Goal: Task Accomplishment & Management: Contribute content

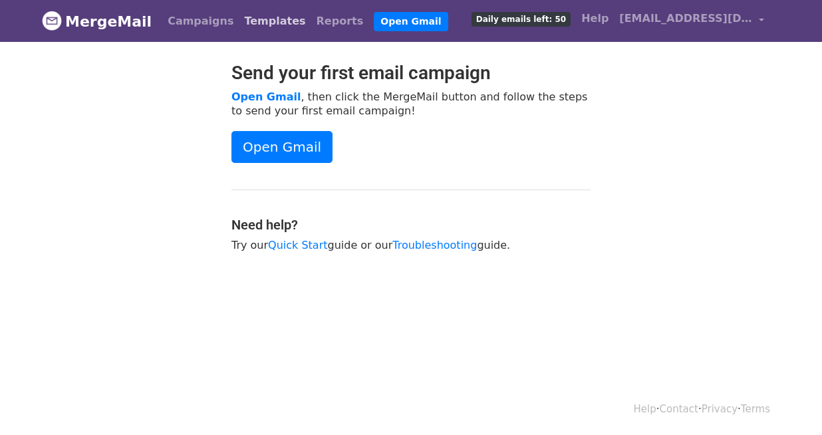
click at [245, 19] on link "Templates" at bounding box center [275, 21] width 72 height 27
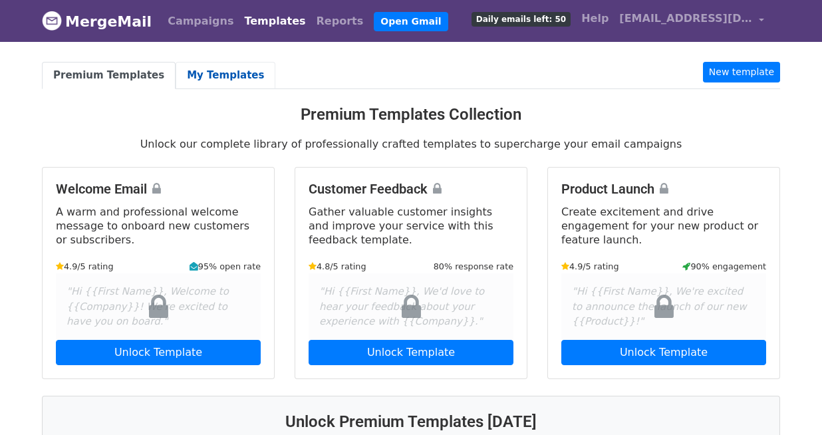
click at [210, 71] on link "My Templates" at bounding box center [226, 75] width 100 height 27
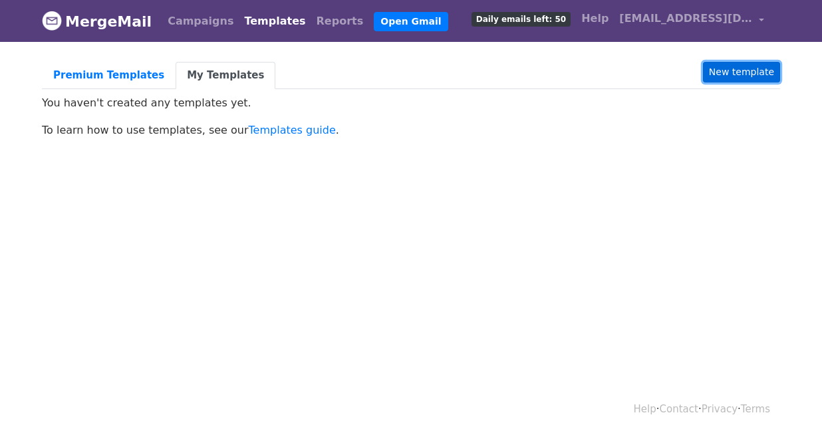
click at [716, 69] on link "New template" at bounding box center [741, 72] width 77 height 21
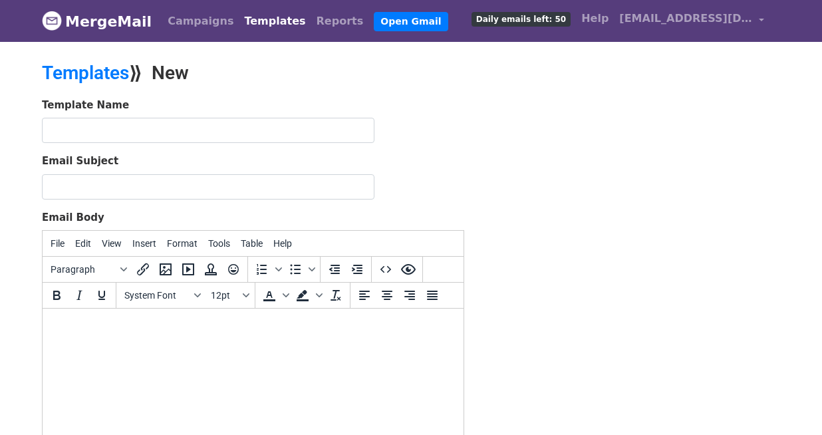
click at [281, 344] on html at bounding box center [253, 327] width 421 height 36
click at [227, 339] on html at bounding box center [253, 327] width 421 height 36
paste body
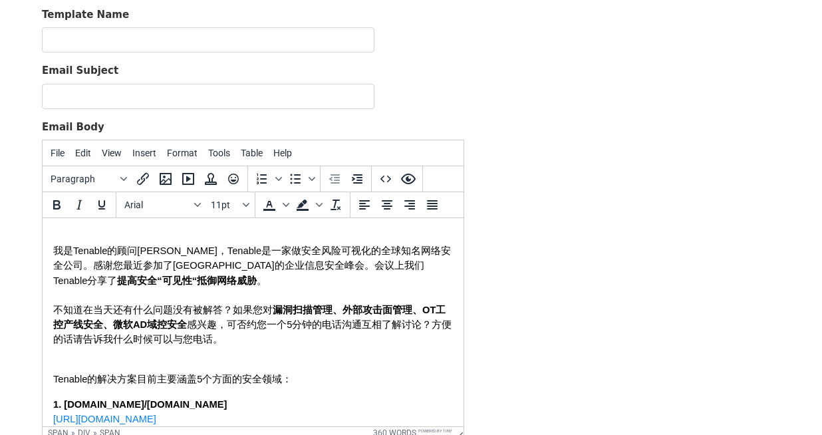
scroll to position [90, 0]
click at [80, 223] on html "我是Tenable的顾问Niki，Tenable是一家做安全风险可视化的全球知名网络安全公司。感谢您最近参加了上海站的企业信息安全峰会。会议上我们Tenabl…" at bounding box center [253, 443] width 421 height 450
click at [76, 234] on body "我是Tenable的顾问Niki，Tenable是一家做安全风险可视化的全球知名网络安全公司。感谢您最近参加了上海站的企业信息安全峰会。会议上我们Tenabl…" at bounding box center [253, 443] width 400 height 429
click at [74, 233] on body "我是Tenable的顾问Niki，Tenable是一家做安全风险可视化的全球知名网络安全公司。感谢您最近参加了上海站的企业信息安全峰会。会议上我们Tenabl…" at bounding box center [253, 443] width 400 height 429
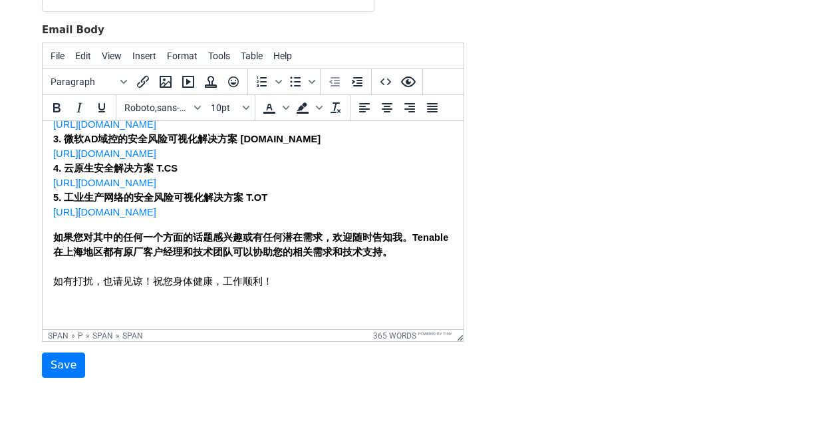
scroll to position [191, 0]
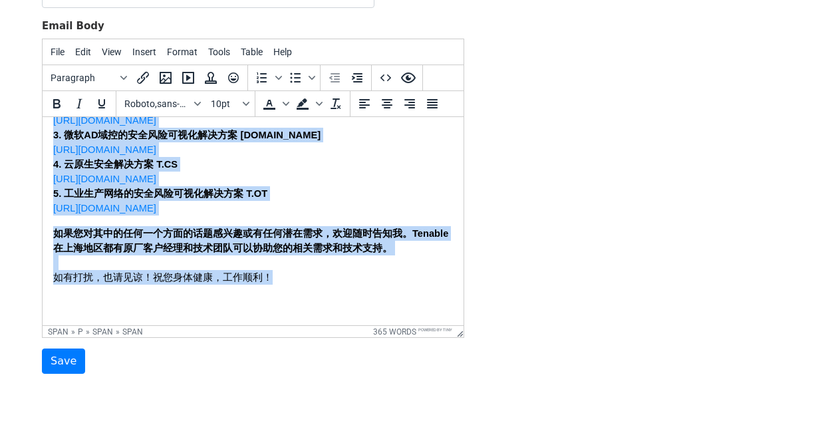
drag, startPoint x: 53, startPoint y: 148, endPoint x: 353, endPoint y: 279, distance: 327.2
click at [353, 279] on span "{!lastname}经理您好， 我是Tenable的顾问Niki，Tenable是一家做安全风险可视化的全球知名网络安全公司。感谢您最近参加了上海站的企业信…" at bounding box center [253, 85] width 400 height 428
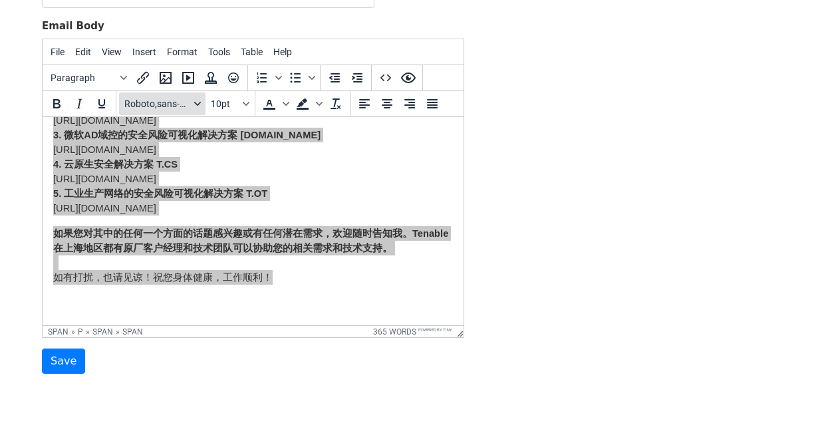
click at [182, 108] on span "Roboto,sans-serif" at bounding box center [156, 103] width 65 height 11
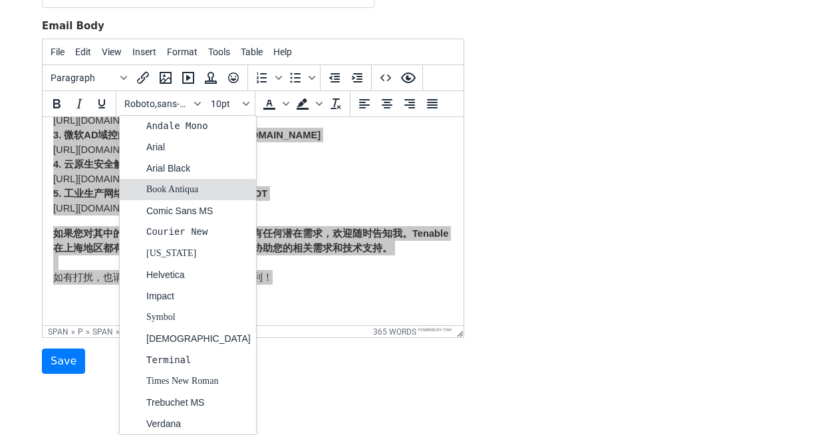
scroll to position [0, 0]
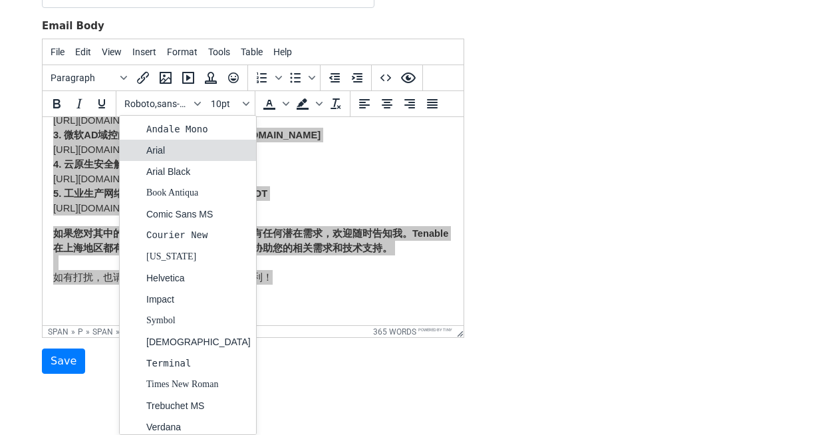
click at [184, 153] on div "Arial" at bounding box center [198, 150] width 104 height 16
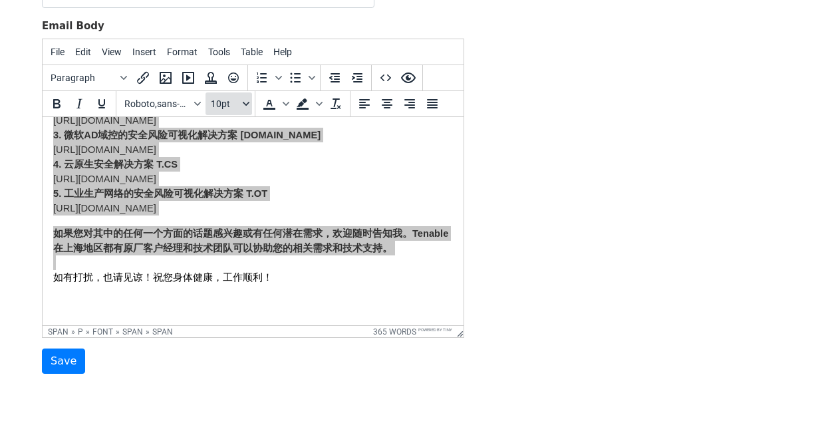
click at [235, 110] on button "10pt" at bounding box center [228, 103] width 47 height 23
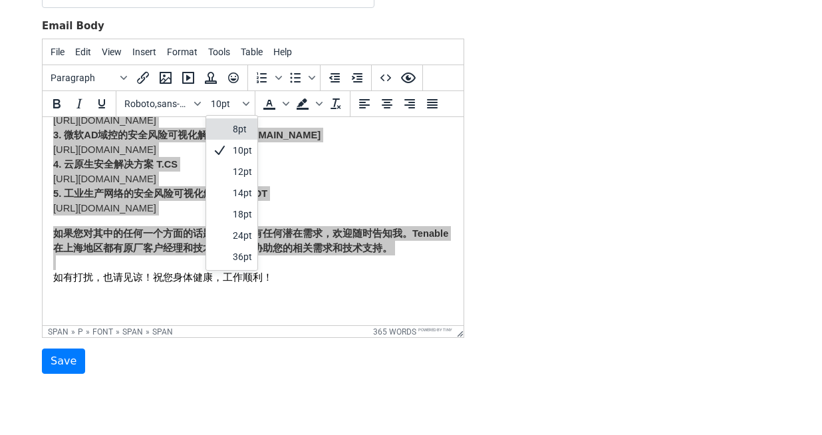
click at [236, 128] on div "8pt" at bounding box center [242, 129] width 19 height 16
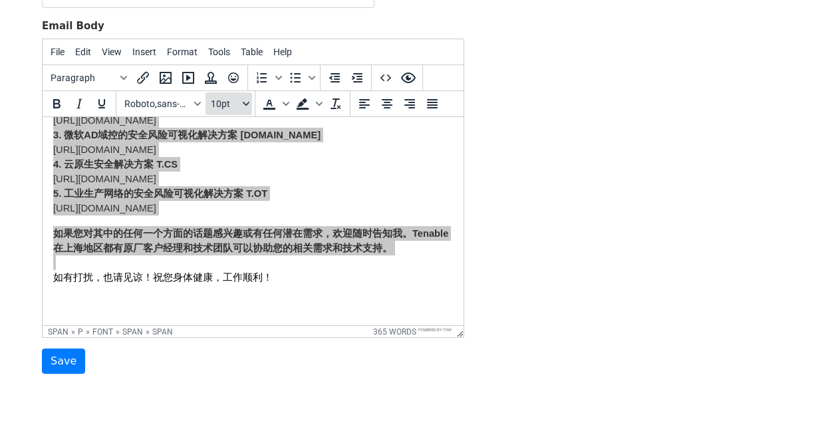
click at [218, 104] on span "10pt" at bounding box center [225, 103] width 29 height 11
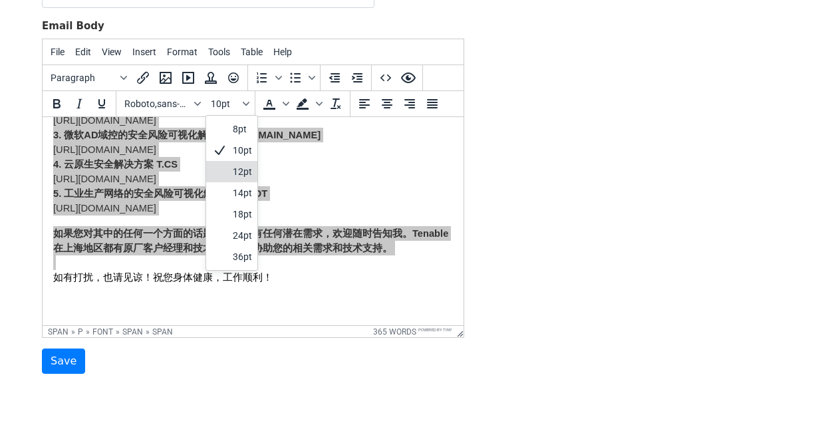
click at [234, 174] on div "12pt" at bounding box center [242, 172] width 19 height 16
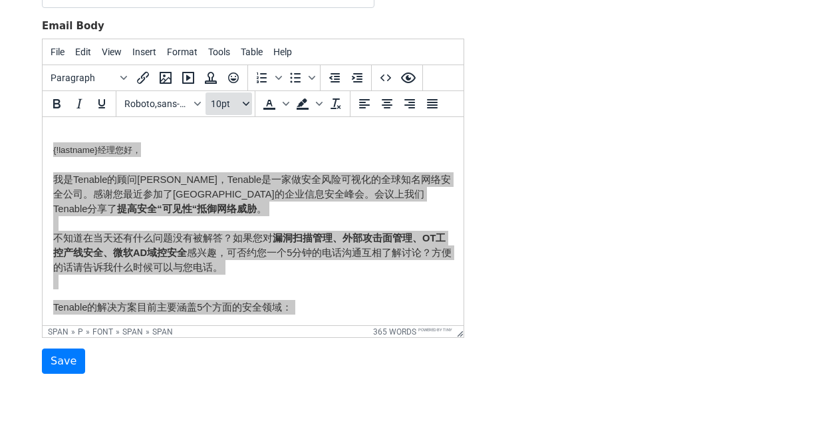
click at [243, 103] on icon "Font sizes" at bounding box center [246, 103] width 7 height 7
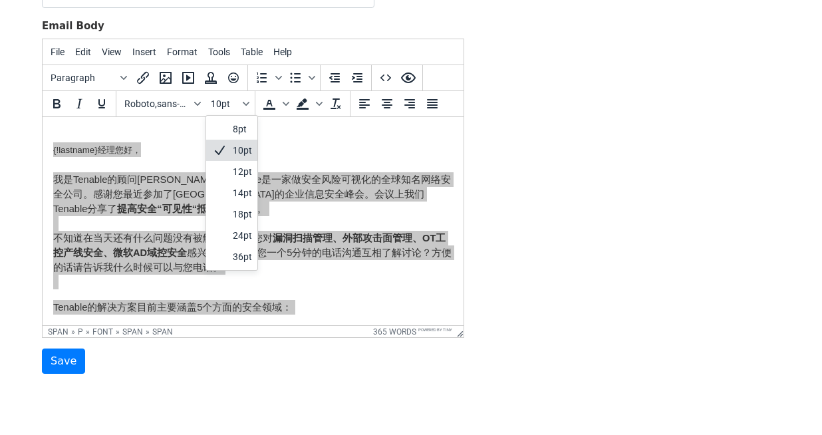
click at [240, 155] on div "10pt" at bounding box center [242, 150] width 19 height 16
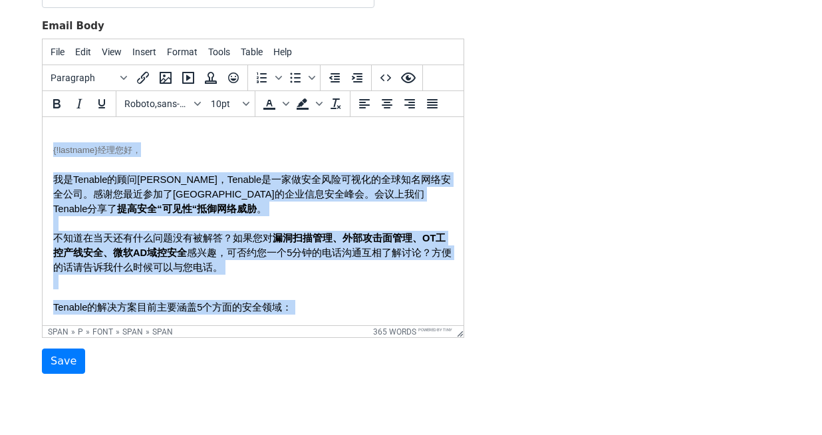
click at [148, 151] on p "{!lastname}经理您好，" at bounding box center [253, 149] width 400 height 15
drag, startPoint x: 154, startPoint y: 153, endPoint x: 35, endPoint y: 144, distance: 120.0
click at [43, 144] on html "{!lastname}经理您好， 我是Tenable的顾问Niki，Tenable是一家做安全风险可视化的全球知名网络安全公司。感谢您最近参加了上海站的企业信…" at bounding box center [253, 356] width 421 height 479
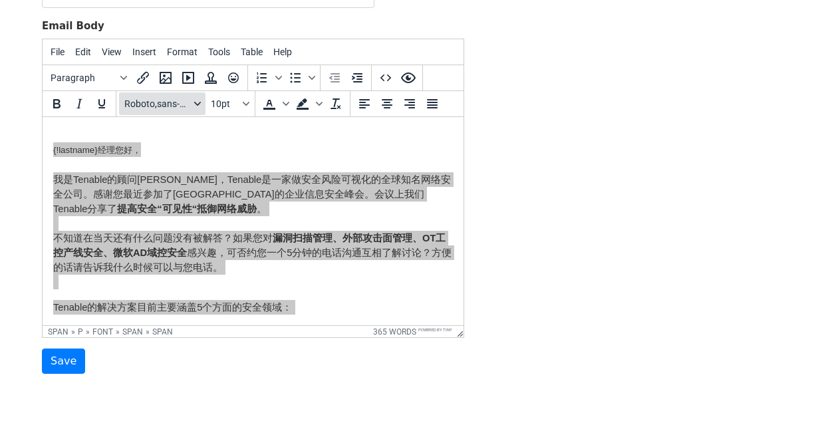
click at [140, 106] on span "Roboto,sans-serif" at bounding box center [156, 103] width 65 height 11
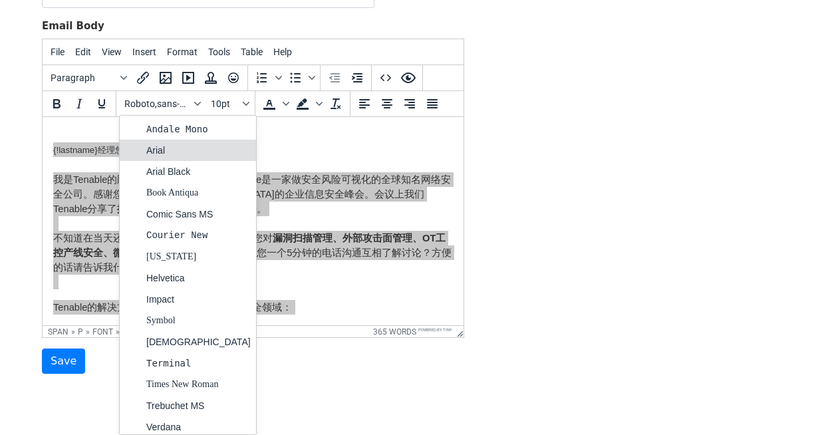
click at [154, 144] on div "Arial" at bounding box center [198, 150] width 104 height 16
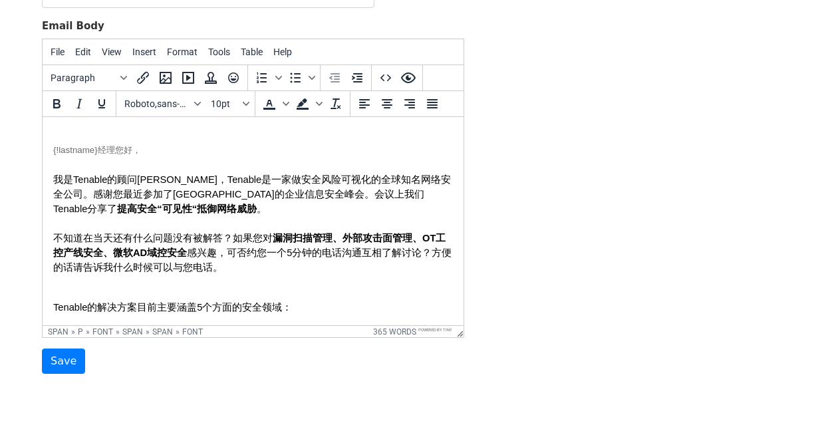
click at [158, 156] on p "{!lastname}经理您好，" at bounding box center [253, 149] width 400 height 15
drag, startPoint x: 159, startPoint y: 154, endPoint x: 43, endPoint y: 150, distance: 116.4
click at [43, 150] on html "{!lastname}经理您好， 我是Tenable的顾问Niki，Tenable是一家做安全风险可视化的全球知名网络安全公司。感谢您最近参加了上海站的企业信…" at bounding box center [253, 356] width 421 height 479
click at [304, 104] on icon "Background color" at bounding box center [303, 104] width 16 height 16
click at [303, 104] on icon "Background color" at bounding box center [303, 104] width 16 height 16
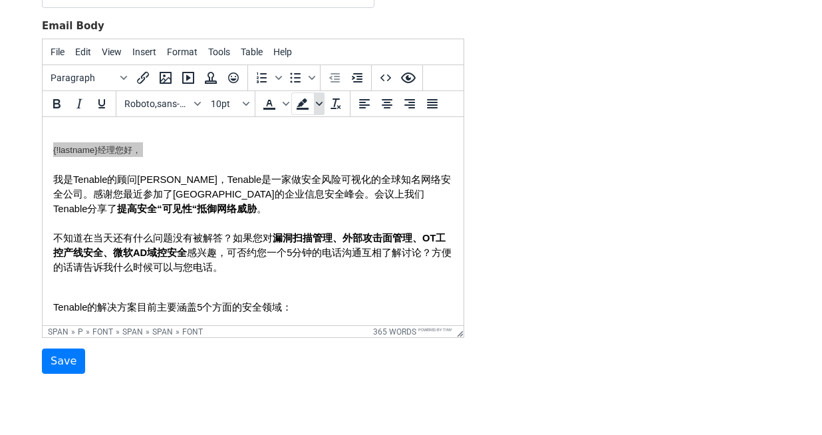
click at [322, 102] on span "Background color" at bounding box center [319, 103] width 11 height 23
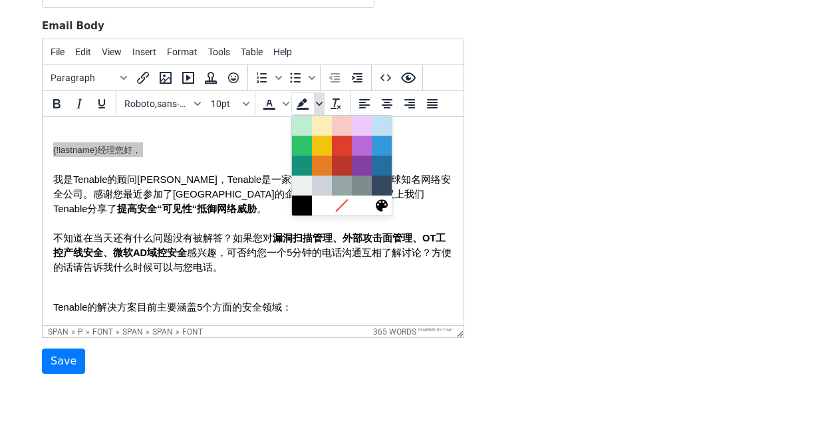
click at [320, 104] on icon "Background color" at bounding box center [319, 103] width 7 height 7
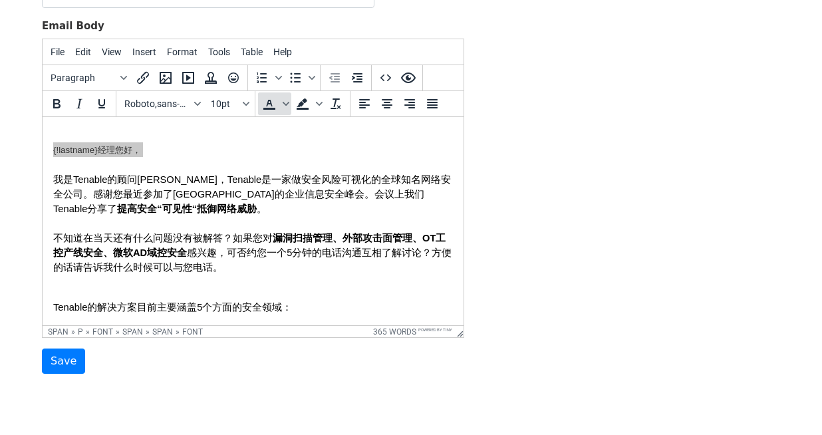
click at [280, 101] on span "Text color" at bounding box center [269, 103] width 23 height 23
click at [291, 101] on span "Background color" at bounding box center [302, 103] width 23 height 23
click at [289, 101] on span "Text color" at bounding box center [286, 103] width 11 height 23
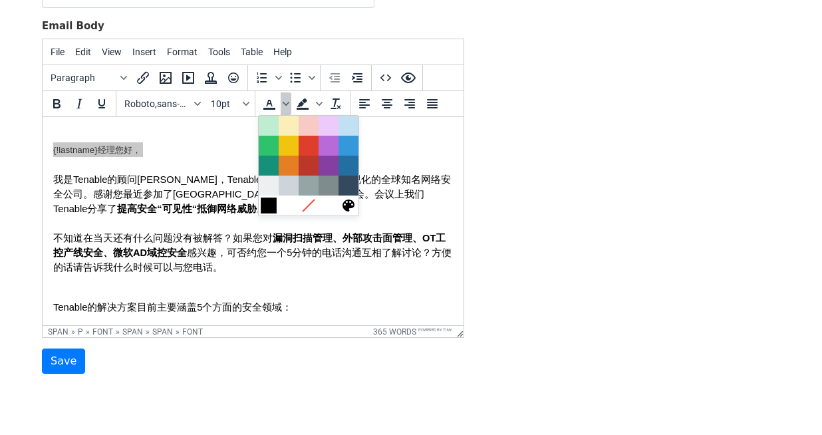
click at [264, 205] on div at bounding box center [269, 205] width 16 height 16
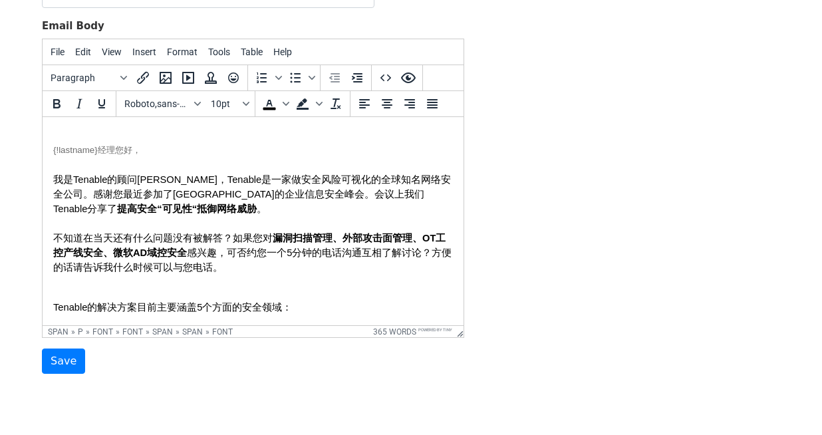
click at [146, 155] on p "{!lastname}经理您好，" at bounding box center [253, 149] width 400 height 15
drag, startPoint x: 160, startPoint y: 151, endPoint x: 38, endPoint y: 150, distance: 121.7
click at [43, 150] on html "{!lastname}经理您好， 我是Tenable的顾问Niki，Tenable是一家做安全风险可视化的全球知名网络安全公司。感谢您最近参加了上海站的企业信…" at bounding box center [253, 356] width 421 height 479
click at [287, 100] on icon "Text color" at bounding box center [286, 103] width 7 height 7
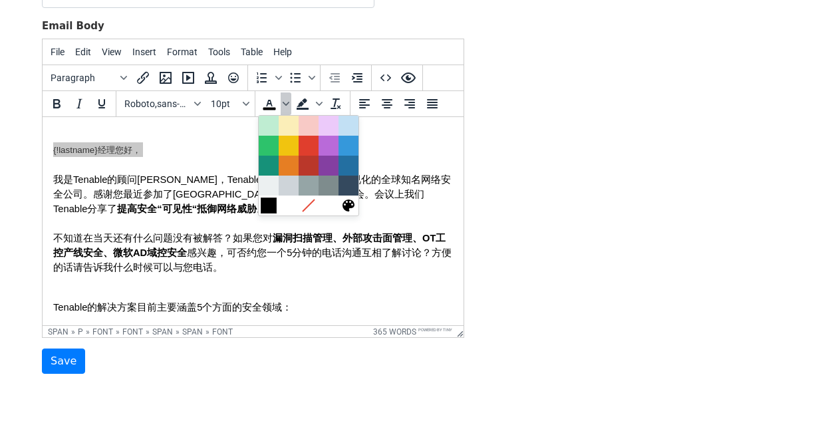
click at [267, 202] on div at bounding box center [269, 205] width 16 height 16
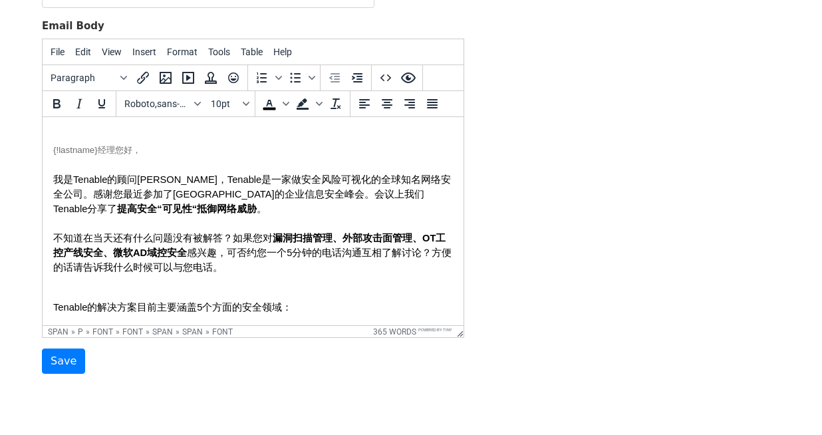
click at [155, 163] on p at bounding box center [253, 164] width 400 height 15
click at [154, 155] on p "{!lastname}经理您好，" at bounding box center [253, 149] width 400 height 15
click at [91, 153] on font "{!lastname}经理您好，" at bounding box center [97, 150] width 88 height 10
click at [108, 148] on font "{!lastname}经理您好，" at bounding box center [97, 150] width 88 height 10
click at [122, 149] on font "{!lastname}经理您好，" at bounding box center [97, 150] width 88 height 10
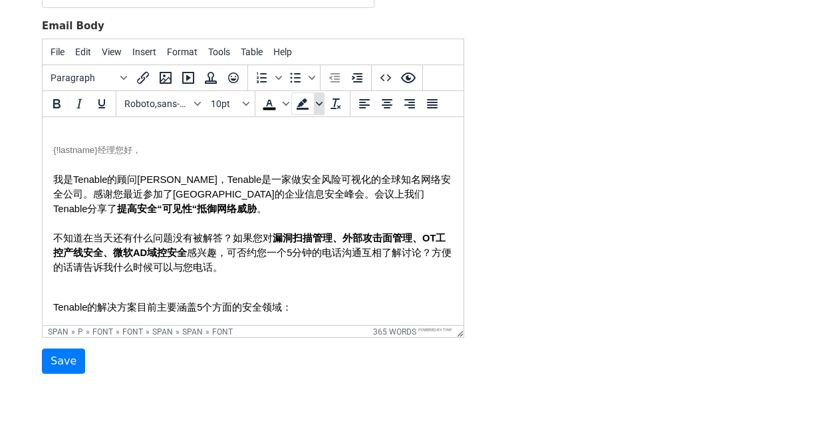
click at [320, 104] on icon "Background color" at bounding box center [319, 103] width 7 height 7
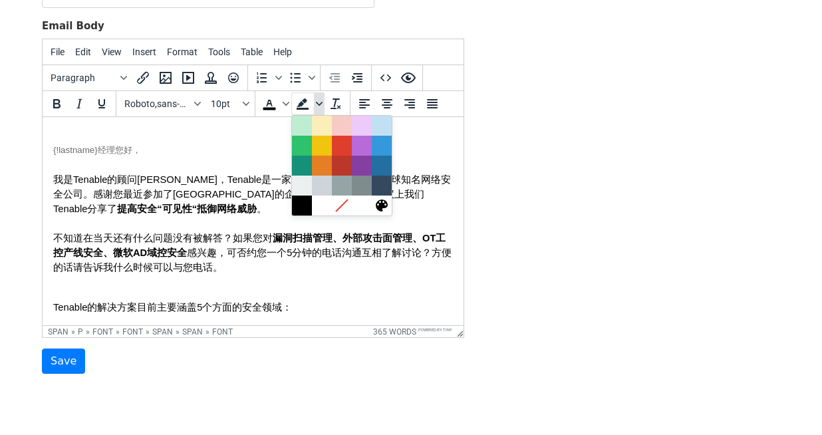
click at [320, 104] on icon "Background color" at bounding box center [319, 103] width 7 height 7
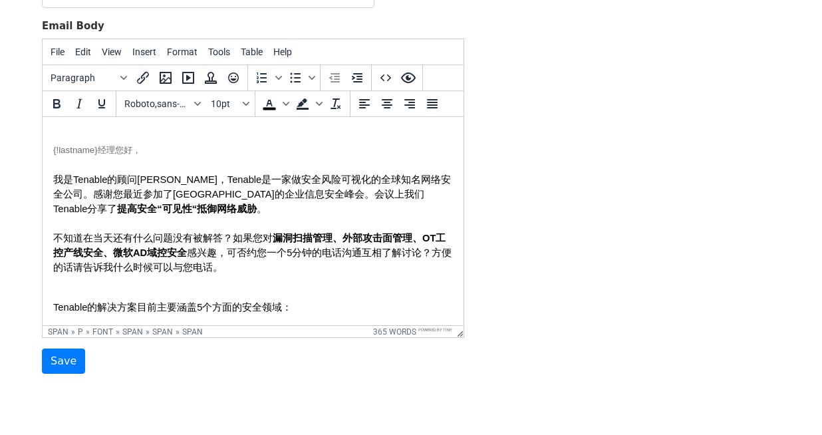
click at [269, 166] on p at bounding box center [253, 164] width 400 height 15
click at [223, 148] on p "{!lastname}经理您好，" at bounding box center [253, 149] width 400 height 15
click at [72, 142] on p "{!lastname}经理您好，" at bounding box center [253, 149] width 400 height 15
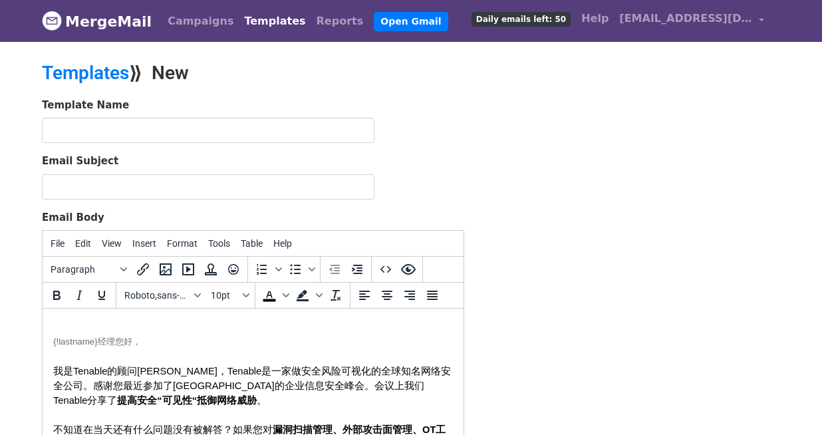
click at [257, 130] on input "text" at bounding box center [208, 130] width 332 height 25
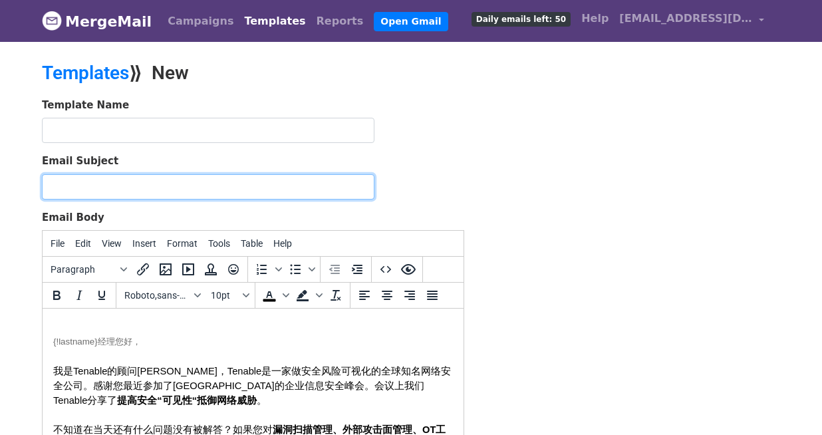
click at [191, 195] on input "Email Subject" at bounding box center [208, 186] width 332 height 25
paste input "关于您近期参加的企业信息安全峰会之上海站"
type input "关于您近期参加的企业信息安全峰会之上海站"
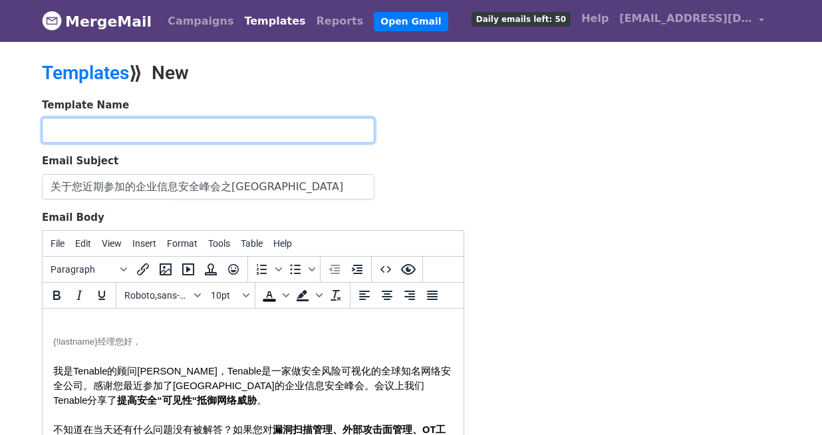
click at [203, 134] on input "text" at bounding box center [208, 130] width 332 height 25
click at [163, 128] on input "text" at bounding box center [208, 130] width 332 height 25
type input "h"
type input "活"
type input "残"
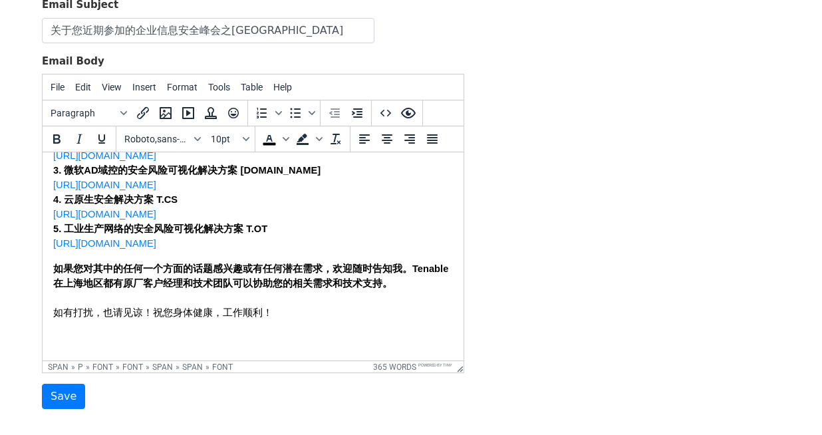
scroll to position [237, 0]
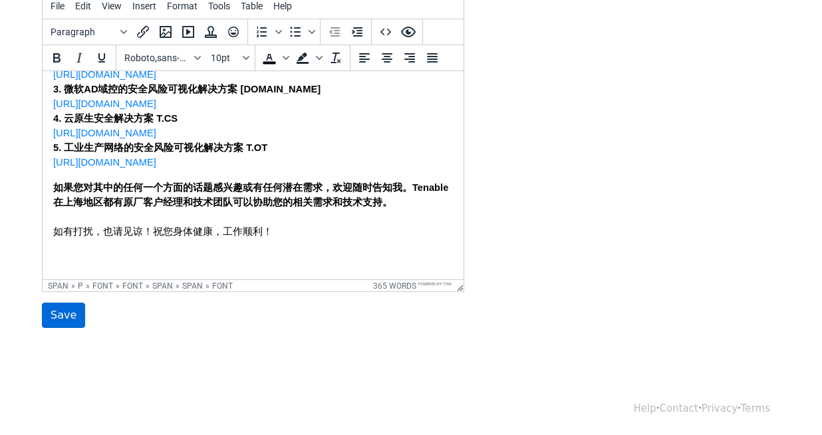
type input "参会outbound CN"
click at [72, 314] on input "Save" at bounding box center [63, 315] width 43 height 25
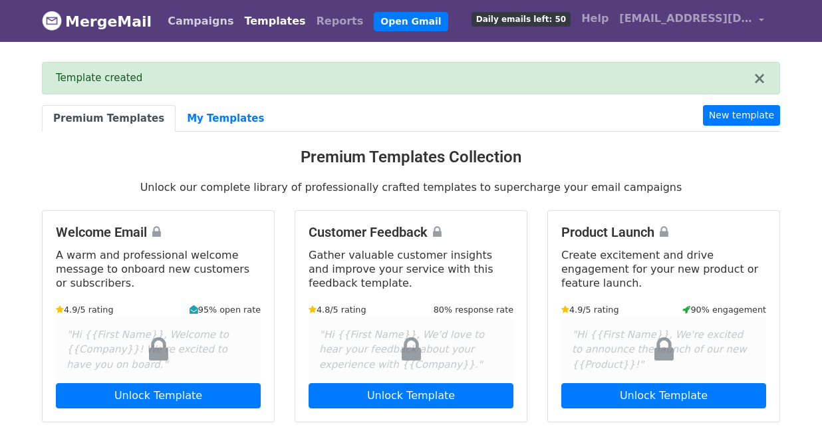
click at [200, 31] on link "Campaigns" at bounding box center [200, 21] width 76 height 27
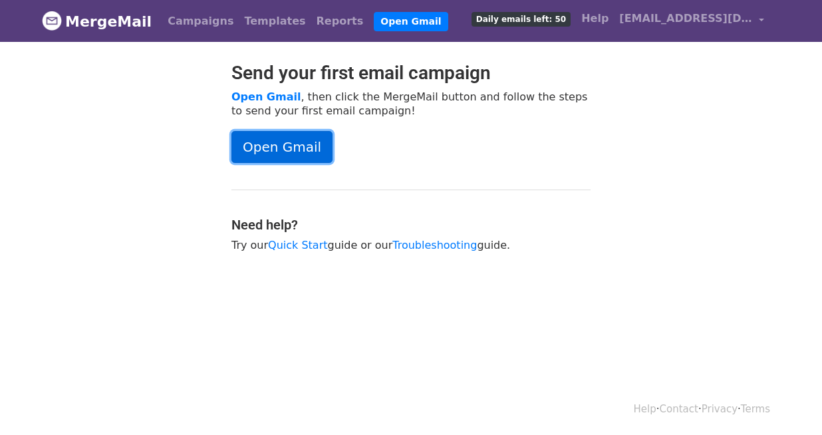
click at [297, 154] on link "Open Gmail" at bounding box center [281, 147] width 101 height 32
